Goal: Check status: Check status

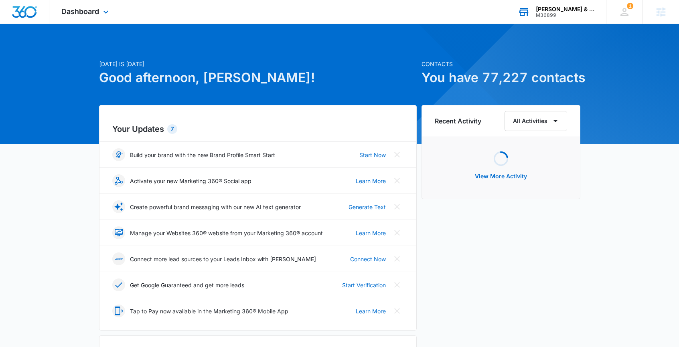
click at [577, 13] on div "M36899" at bounding box center [565, 15] width 59 height 6
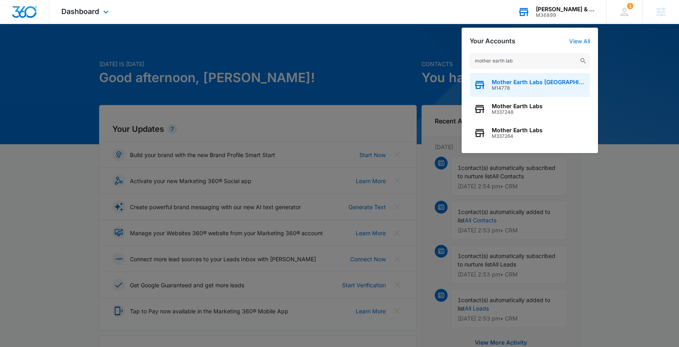
type input "mother earth lab"
click at [519, 87] on span "M14778" at bounding box center [539, 88] width 94 height 6
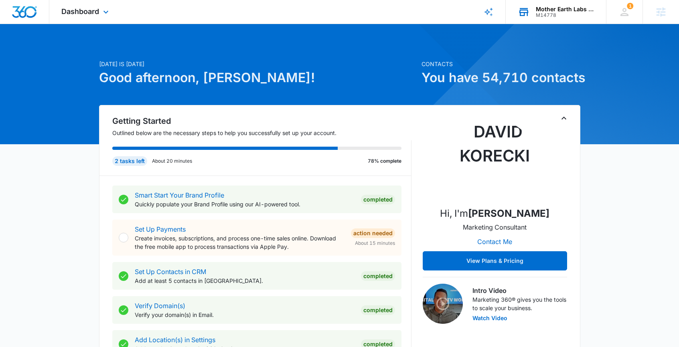
click at [99, 8] on div "Dashboard Apps Reputation Forms CRM Email Social POS Content Ads Intelligence F…" at bounding box center [85, 12] width 73 height 24
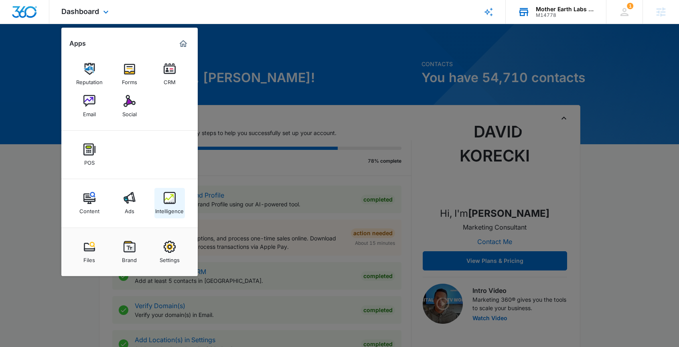
click at [168, 200] on img at bounding box center [170, 198] width 12 height 12
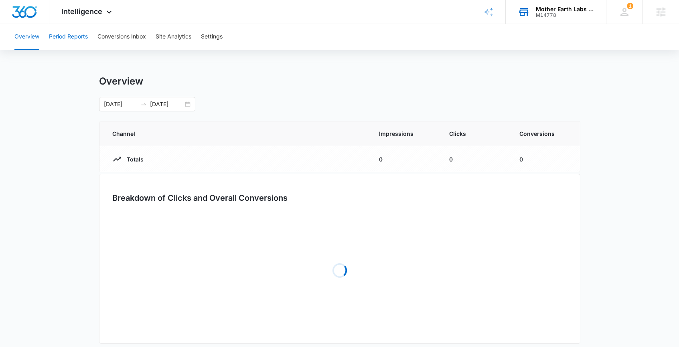
click at [80, 43] on button "Period Reports" at bounding box center [68, 37] width 39 height 26
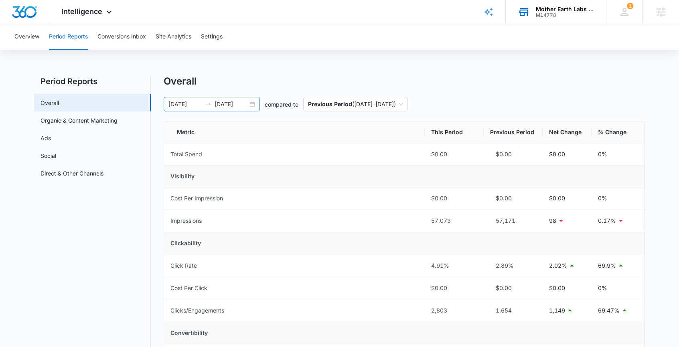
click at [257, 105] on div "[DATE] [DATE]" at bounding box center [212, 104] width 96 height 14
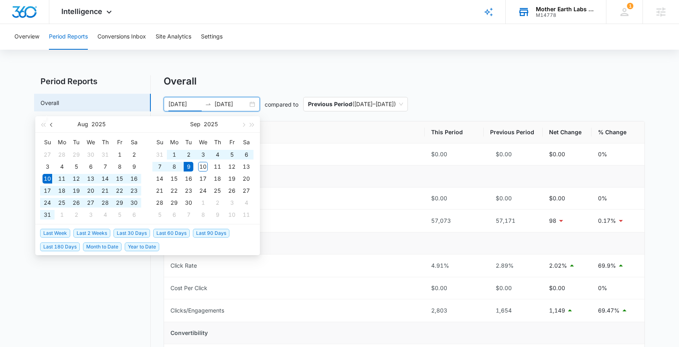
click at [53, 126] on button "button" at bounding box center [51, 124] width 9 height 16
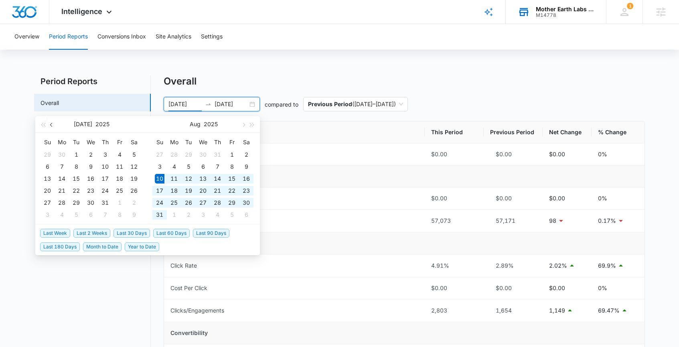
click at [53, 126] on button "button" at bounding box center [51, 124] width 9 height 16
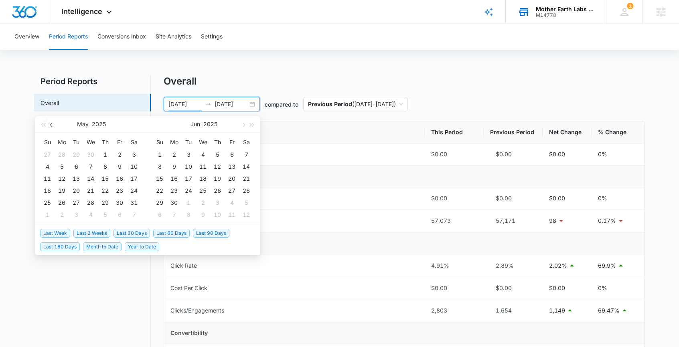
click at [53, 126] on button "button" at bounding box center [51, 124] width 9 height 16
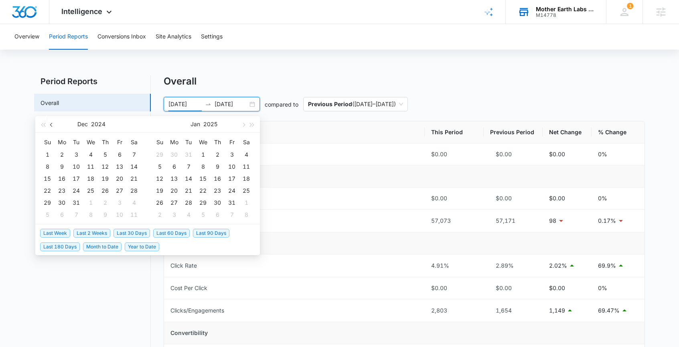
click at [53, 126] on button "button" at bounding box center [51, 124] width 9 height 16
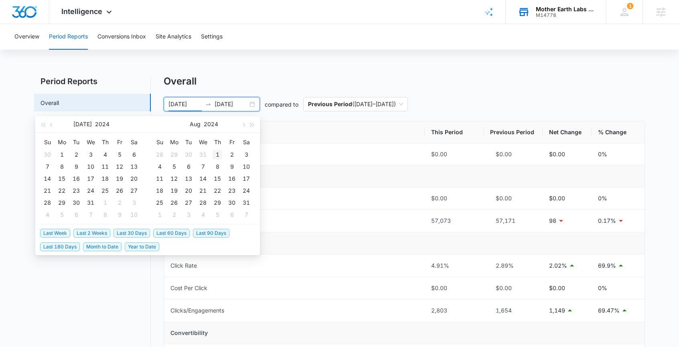
type input "[DATE]"
click at [218, 153] on div "1" at bounding box center [217, 155] width 10 height 10
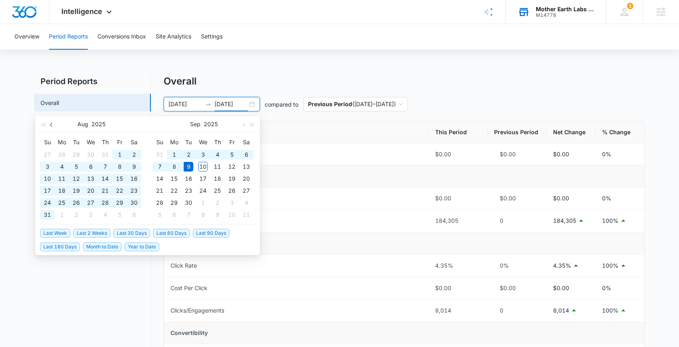
click at [55, 130] on button "button" at bounding box center [51, 124] width 9 height 16
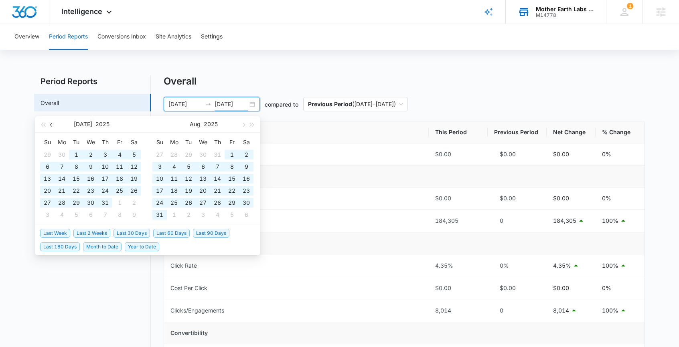
click at [55, 130] on button "button" at bounding box center [51, 124] width 9 height 16
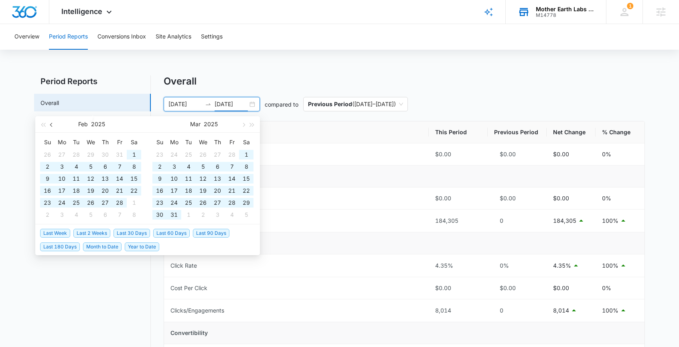
click at [55, 130] on button "button" at bounding box center [51, 124] width 9 height 16
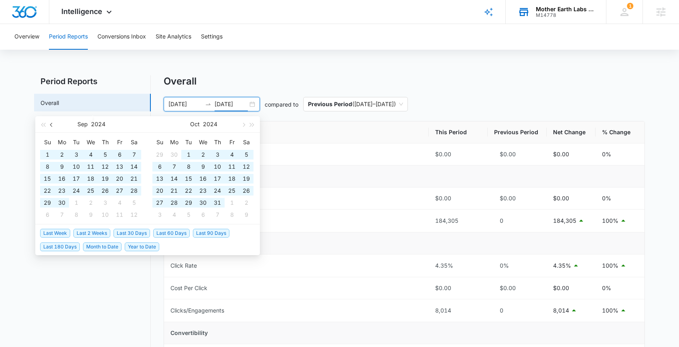
click at [55, 130] on button "button" at bounding box center [51, 124] width 9 height 16
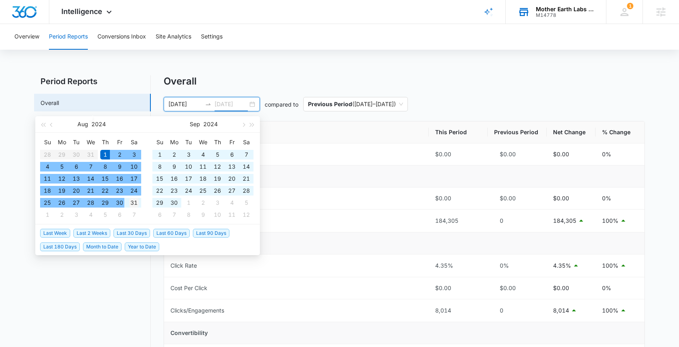
type input "[DATE]"
click at [129, 199] on div "31" at bounding box center [134, 203] width 10 height 10
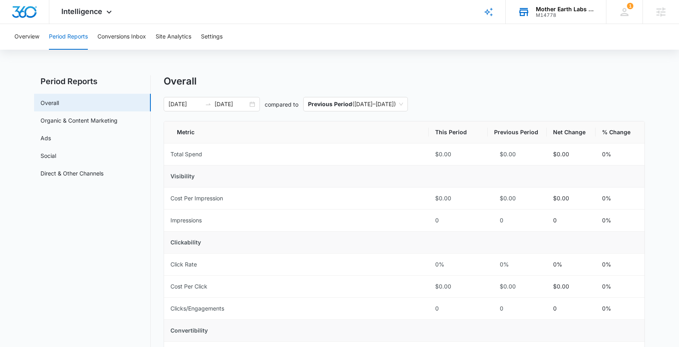
click at [556, 14] on div "M14778" at bounding box center [565, 15] width 59 height 6
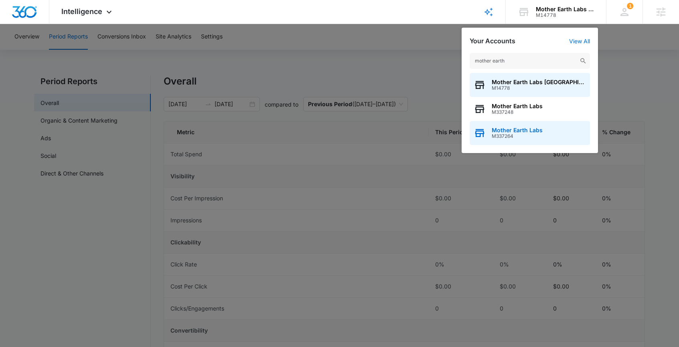
type input "mother earth"
click at [494, 129] on span "Mother Earth Labs" at bounding box center [517, 130] width 51 height 6
